Goal: Task Accomplishment & Management: Use online tool/utility

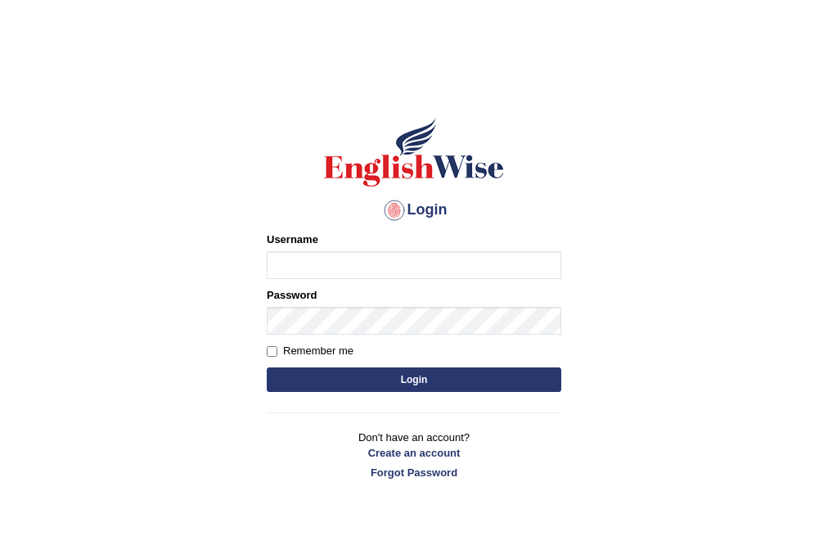
click at [267, 367] on button "Login" at bounding box center [414, 379] width 294 height 25
type input "a"
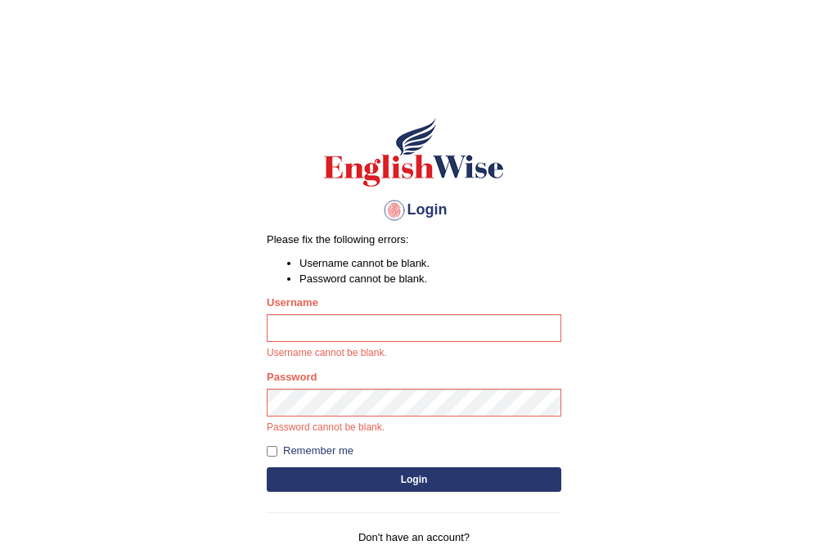
type input "a"
type input "AlexH"
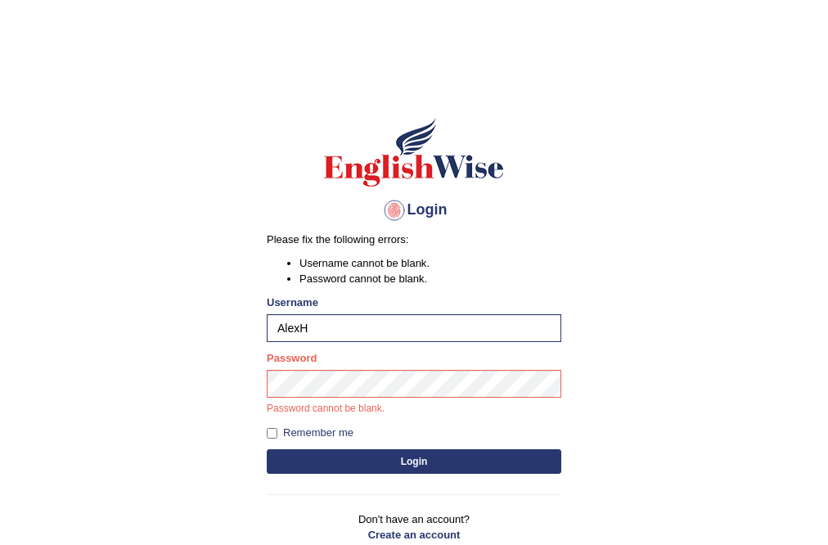
click at [411, 457] on button "Login" at bounding box center [414, 461] width 294 height 25
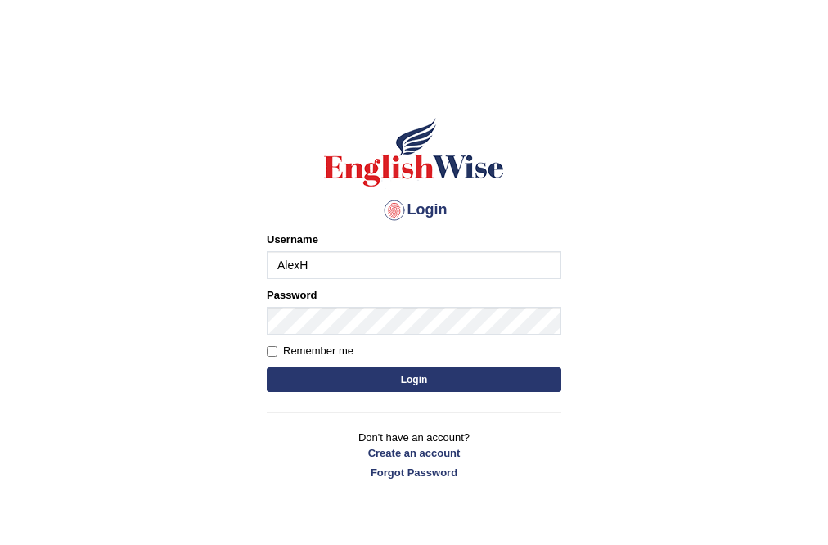
type input "AlexH"
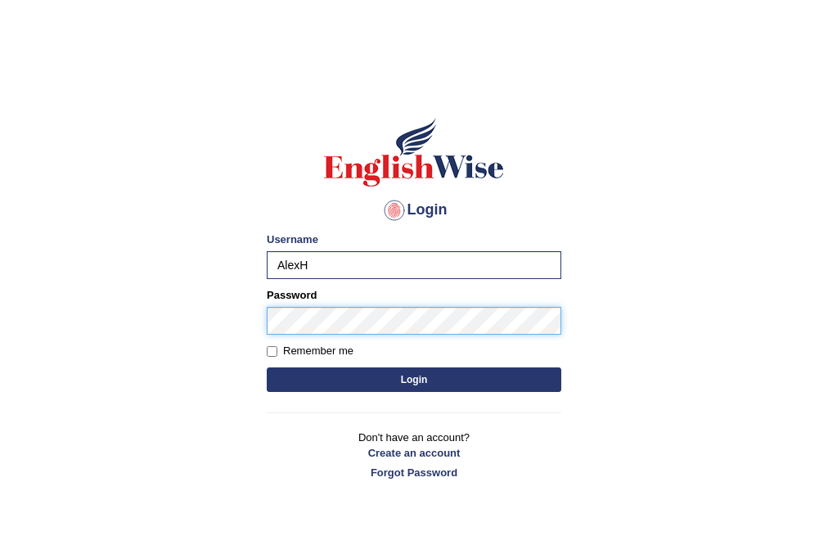
click at [267, 367] on button "Login" at bounding box center [414, 379] width 294 height 25
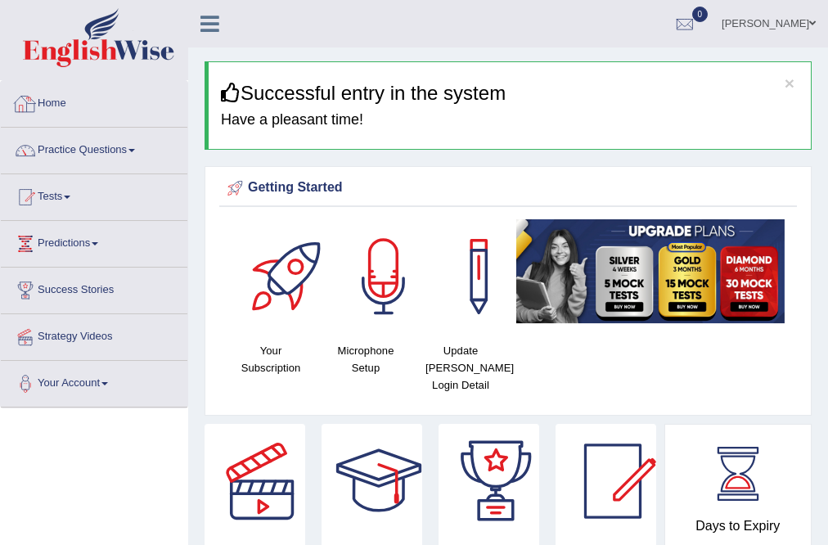
click at [88, 152] on link "Practice Questions" at bounding box center [94, 148] width 186 height 41
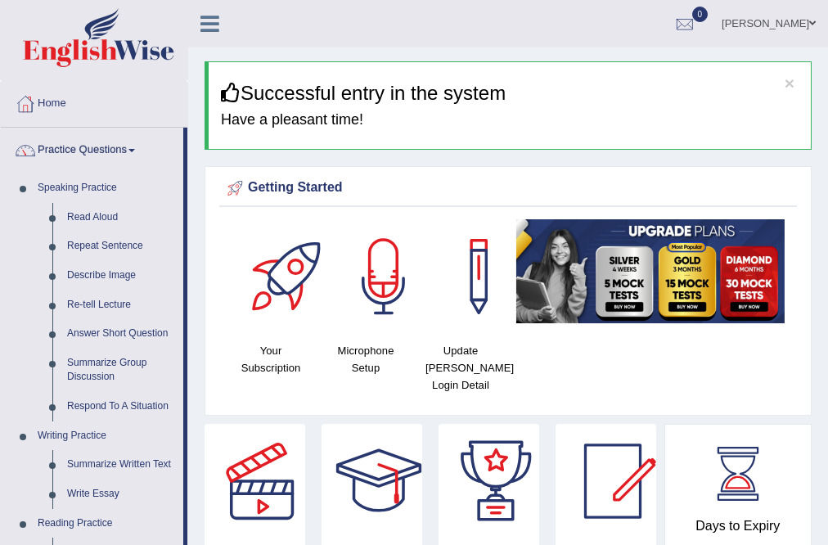
click at [88, 152] on link "Practice Questions" at bounding box center [92, 148] width 182 height 41
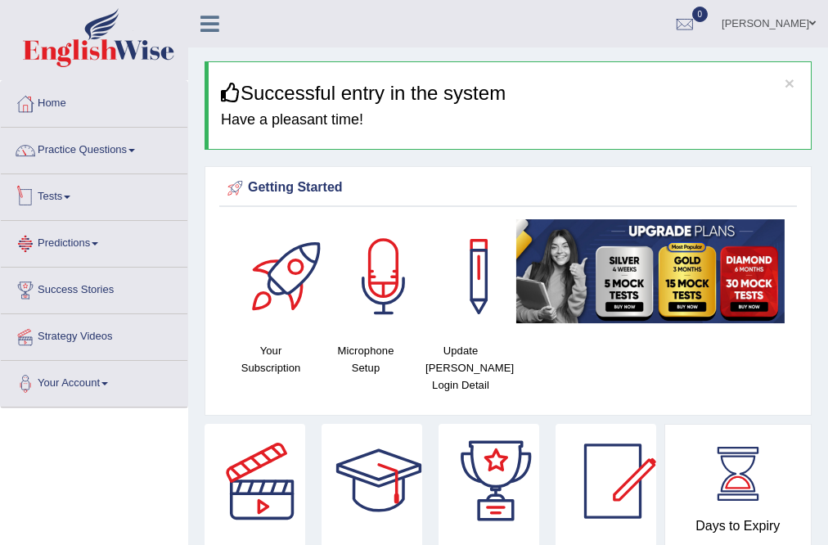
click at [93, 193] on link "Tests" at bounding box center [94, 194] width 186 height 41
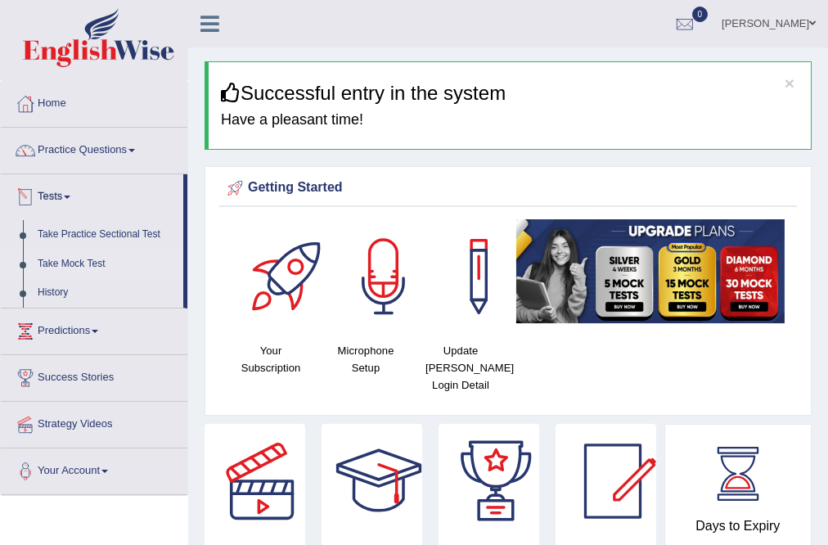
click at [79, 263] on link "Take Mock Test" at bounding box center [106, 263] width 153 height 29
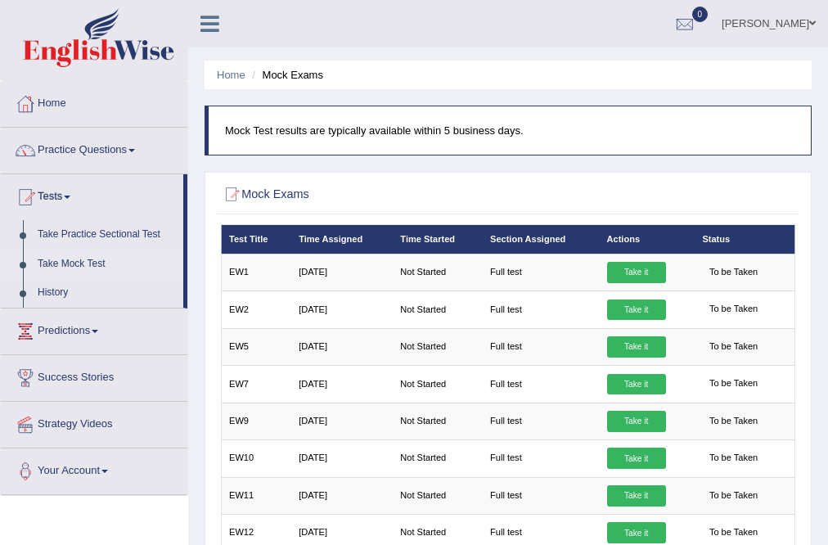
click at [645, 274] on link "Take it" at bounding box center [636, 272] width 59 height 21
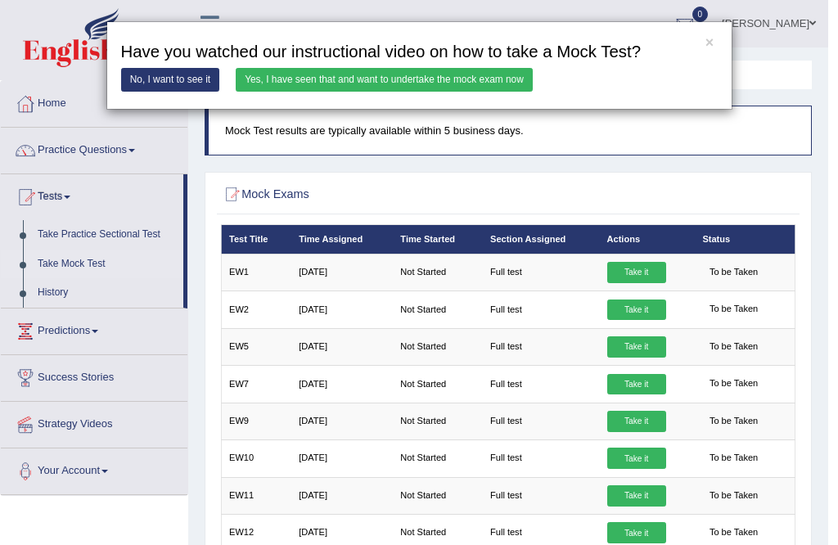
click at [330, 74] on link "Yes, I have seen that and want to undertake the mock exam now" at bounding box center [384, 80] width 297 height 24
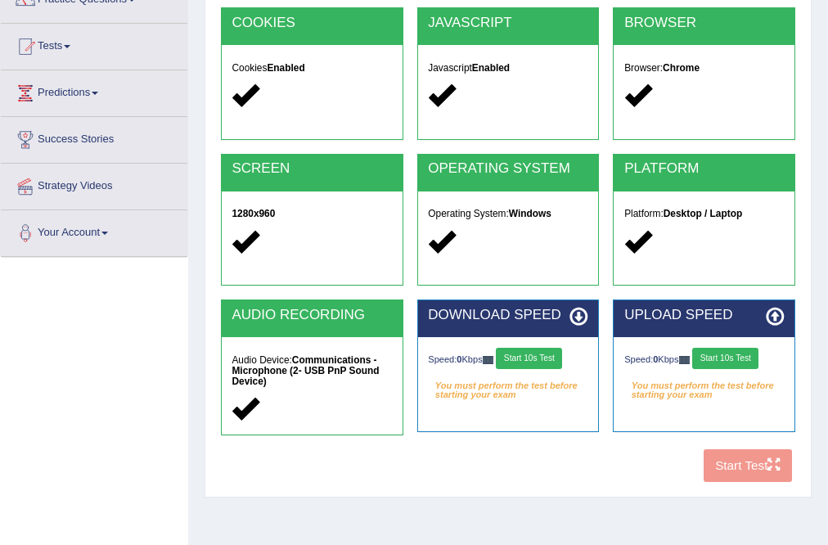
scroll to position [262, 0]
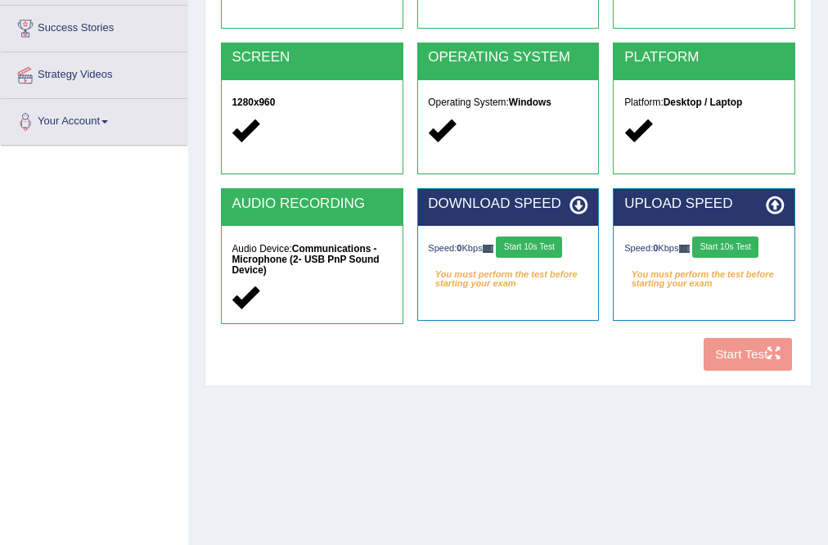
click at [553, 248] on button "Start 10s Test" at bounding box center [529, 246] width 66 height 21
click at [744, 248] on button "Start 10s Test" at bounding box center [725, 246] width 66 height 21
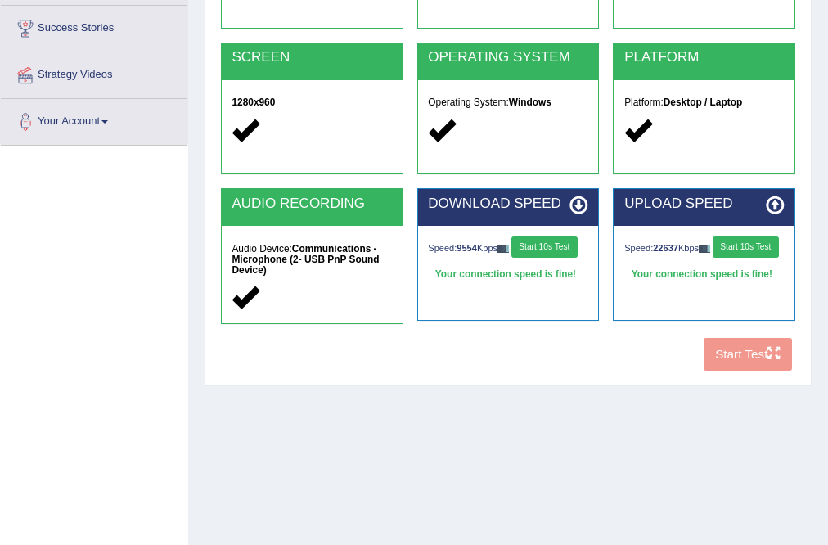
click at [540, 248] on button "Start 10s Test" at bounding box center [544, 246] width 66 height 21
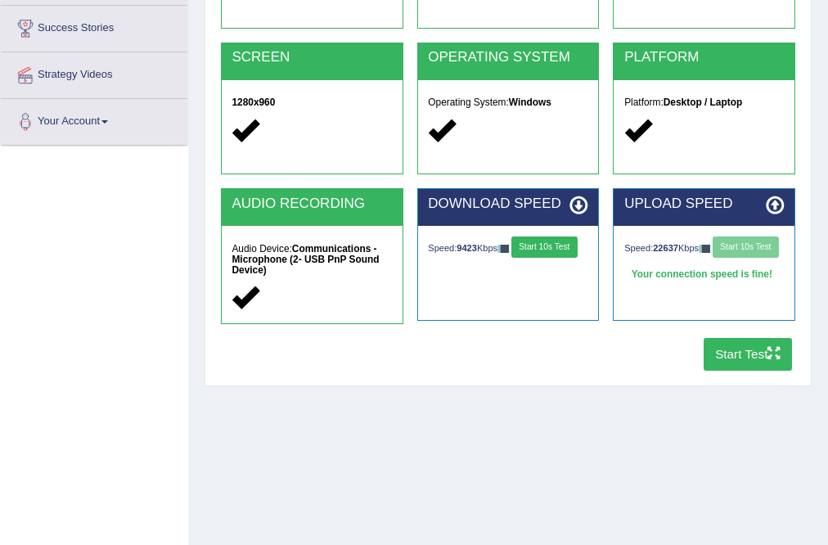
click at [760, 359] on button "Start Test" at bounding box center [747, 354] width 89 height 32
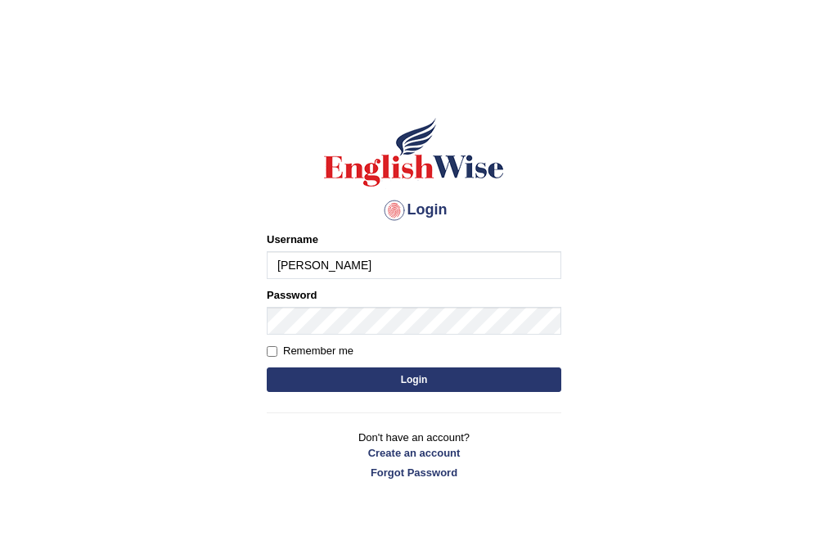
type input "AlexH"
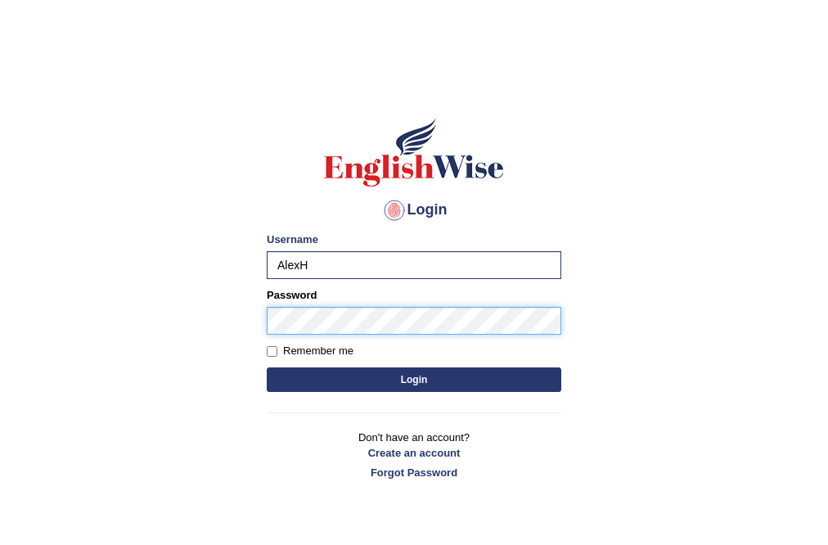
click at [267, 367] on button "Login" at bounding box center [414, 379] width 294 height 25
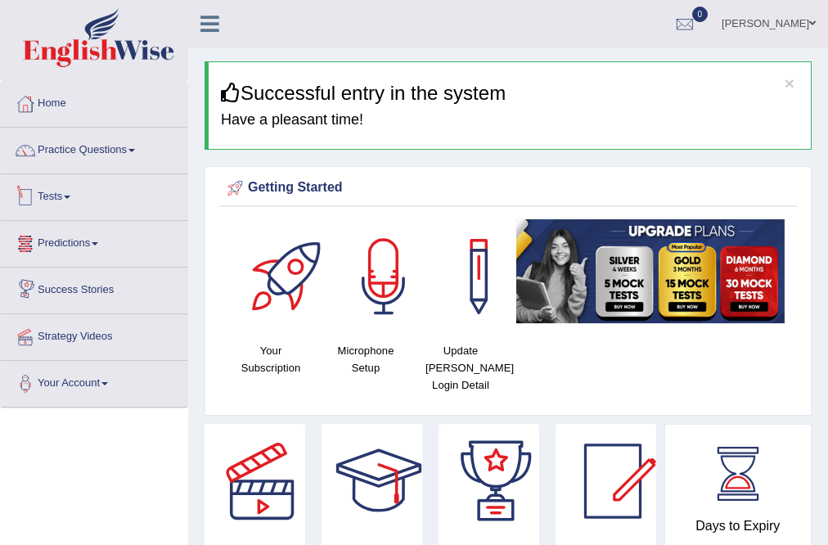
click at [62, 196] on link "Tests" at bounding box center [94, 194] width 186 height 41
click at [61, 193] on link "Tests" at bounding box center [94, 194] width 186 height 41
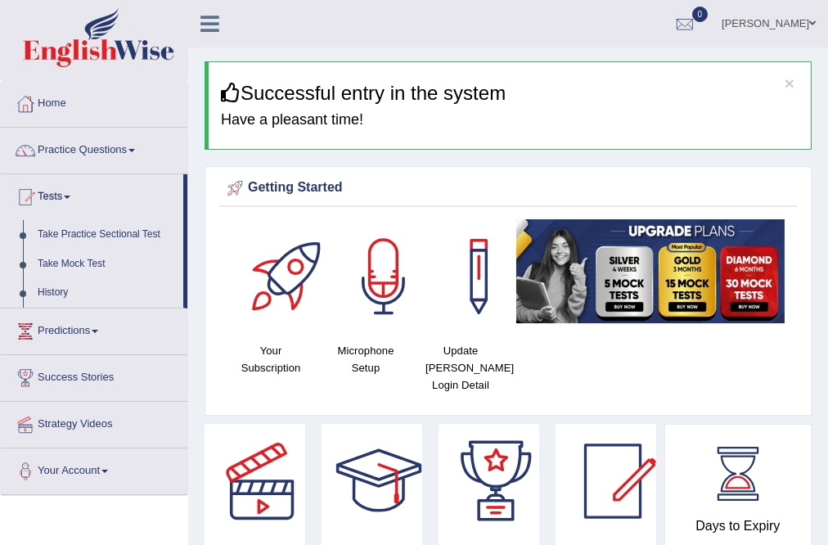
click at [56, 258] on link "Take Mock Test" at bounding box center [106, 263] width 153 height 29
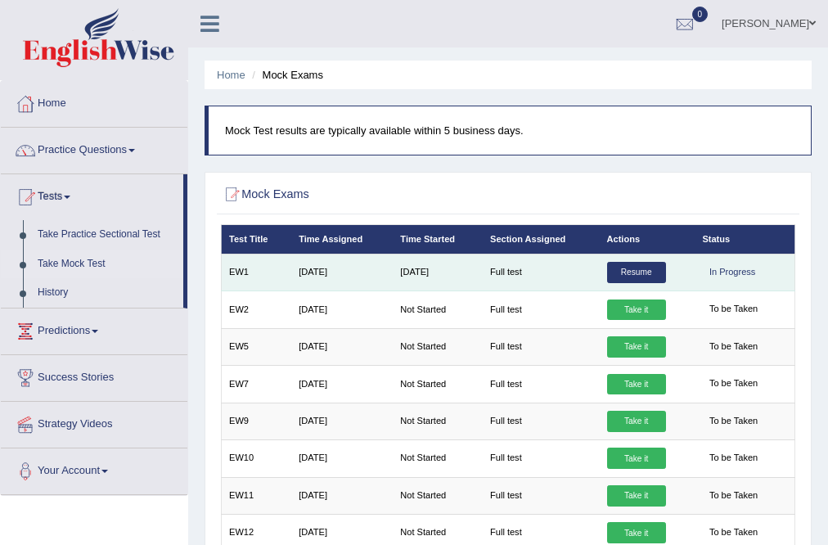
click at [743, 274] on div "In Progress" at bounding box center [732, 272] width 61 height 21
click at [752, 269] on div "In Progress" at bounding box center [732, 272] width 61 height 21
click at [655, 268] on link "Resume" at bounding box center [636, 272] width 59 height 21
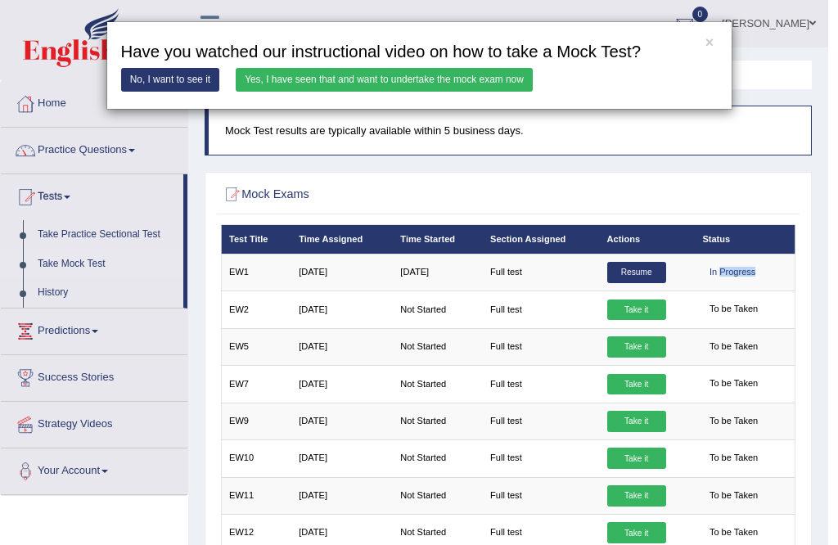
click at [337, 76] on link "Yes, I have seen that and want to undertake the mock exam now" at bounding box center [384, 80] width 297 height 24
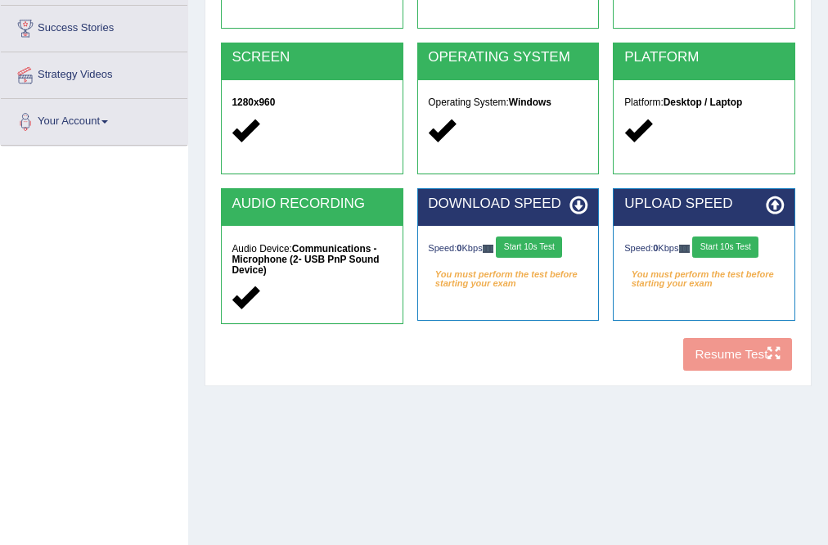
scroll to position [196, 0]
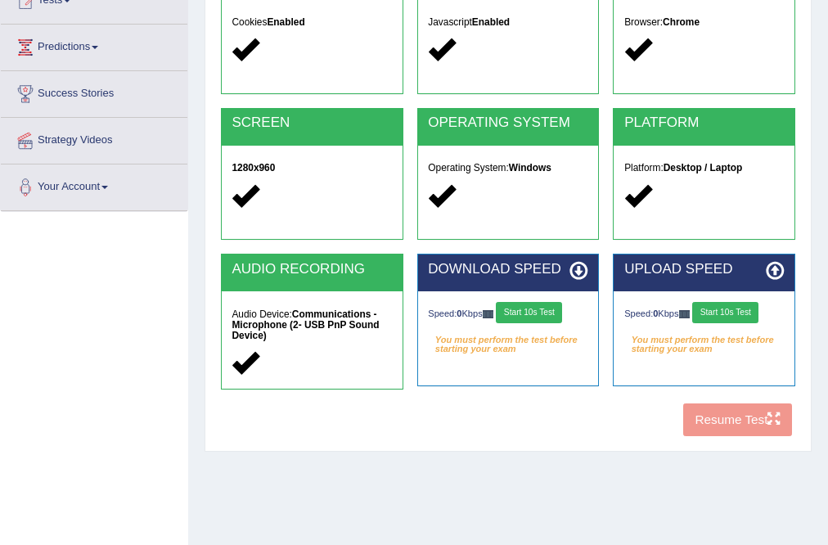
click at [556, 311] on button "Start 10s Test" at bounding box center [529, 312] width 66 height 21
click at [741, 309] on button "Start 10s Test" at bounding box center [725, 312] width 66 height 21
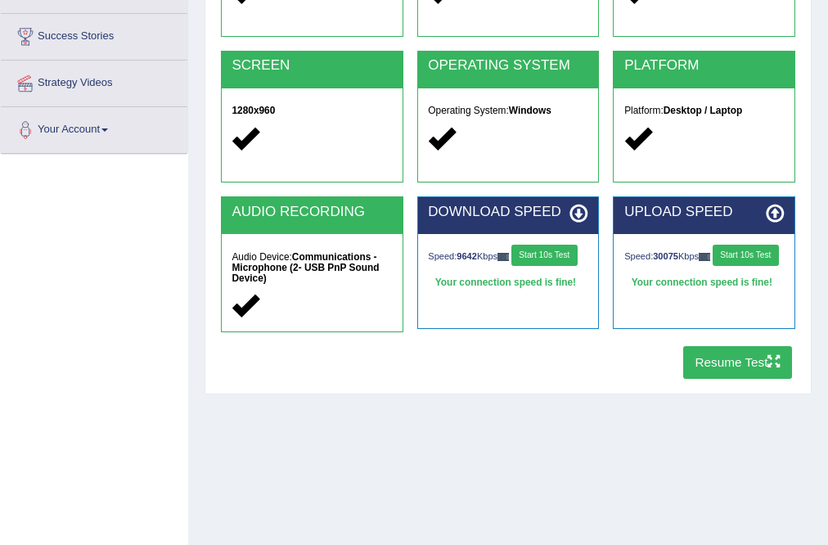
scroll to position [262, 0]
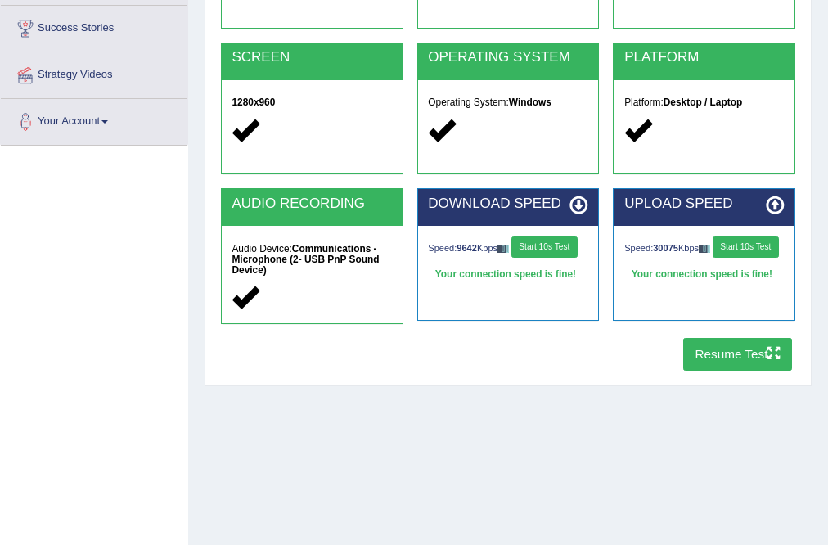
click at [699, 348] on button "Resume Test" at bounding box center [737, 354] width 109 height 32
